Goal: Task Accomplishment & Management: Use online tool/utility

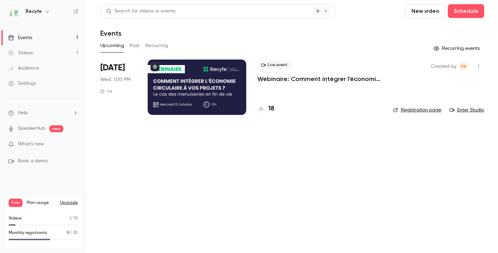
click at [271, 107] on h4 "18" at bounding box center [271, 108] width 6 height 9
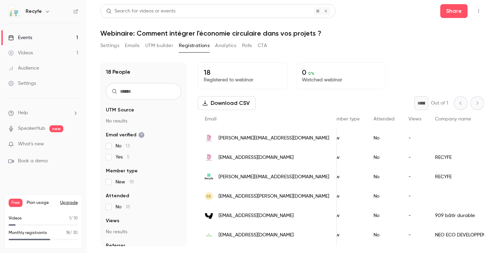
scroll to position [0, 136]
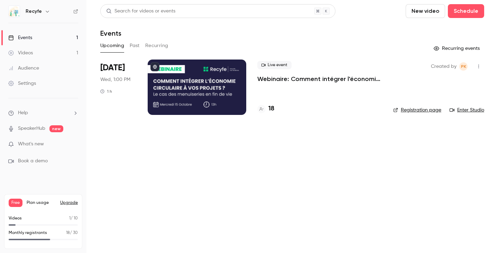
click at [263, 110] on icon at bounding box center [261, 109] width 4 height 4
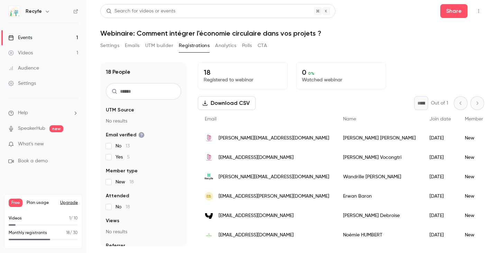
click at [133, 35] on h1 "Webinaire: Comment intégrer l'économie circulaire dans vos projets ?" at bounding box center [292, 33] width 384 height 8
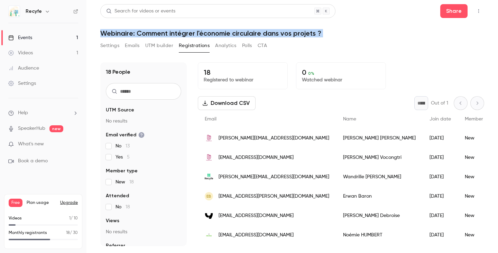
click at [133, 35] on h1 "Webinaire: Comment intégrer l'économie circulaire dans vos projets ?" at bounding box center [292, 33] width 384 height 8
copy div "Webinaire: Comment intégrer l'économie circulaire dans vos projets ? Settings E…"
click at [363, 41] on div "Settings Emails UTM builder Registrations Analytics Polls CTA" at bounding box center [292, 47] width 384 height 14
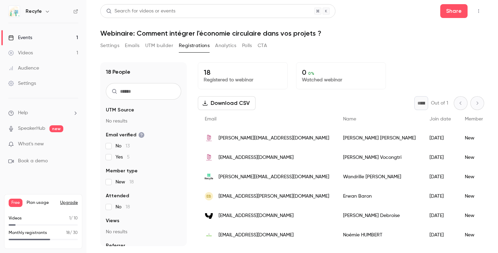
click at [29, 40] on div "Events" at bounding box center [20, 37] width 24 height 7
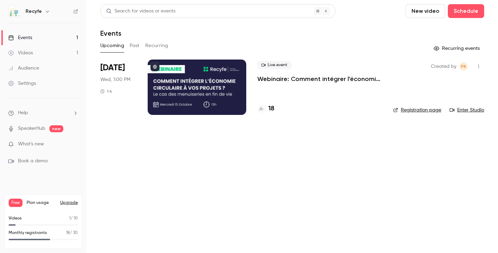
click at [477, 67] on icon "button" at bounding box center [479, 66] width 6 height 5
click at [386, 45] on div at bounding box center [249, 126] width 498 height 253
click at [419, 111] on link "Registration page" at bounding box center [417, 110] width 48 height 7
